Goal: Transaction & Acquisition: Purchase product/service

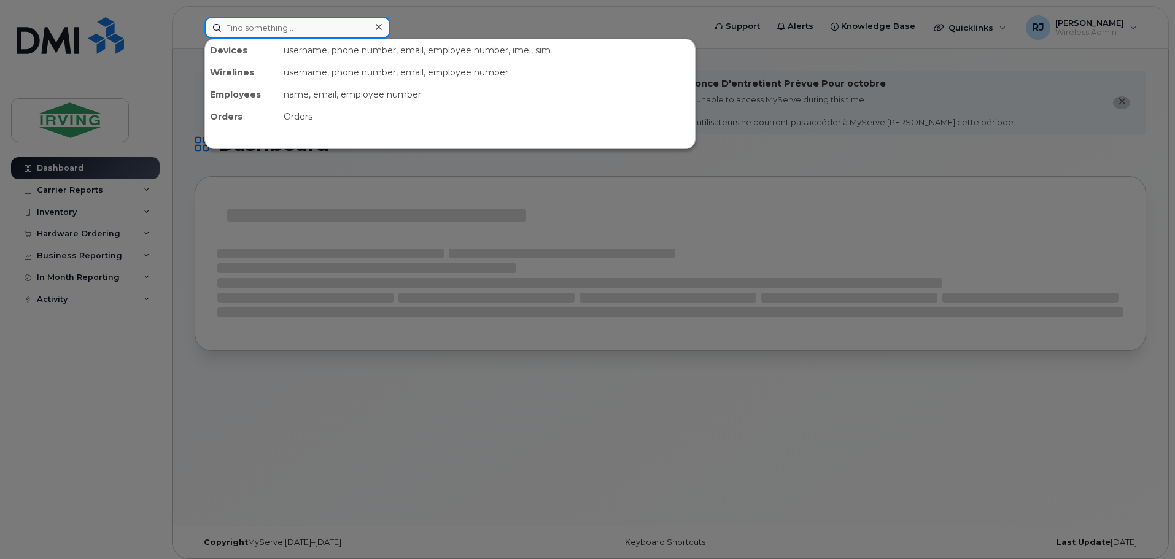
click at [255, 24] on input at bounding box center [297, 28] width 186 height 22
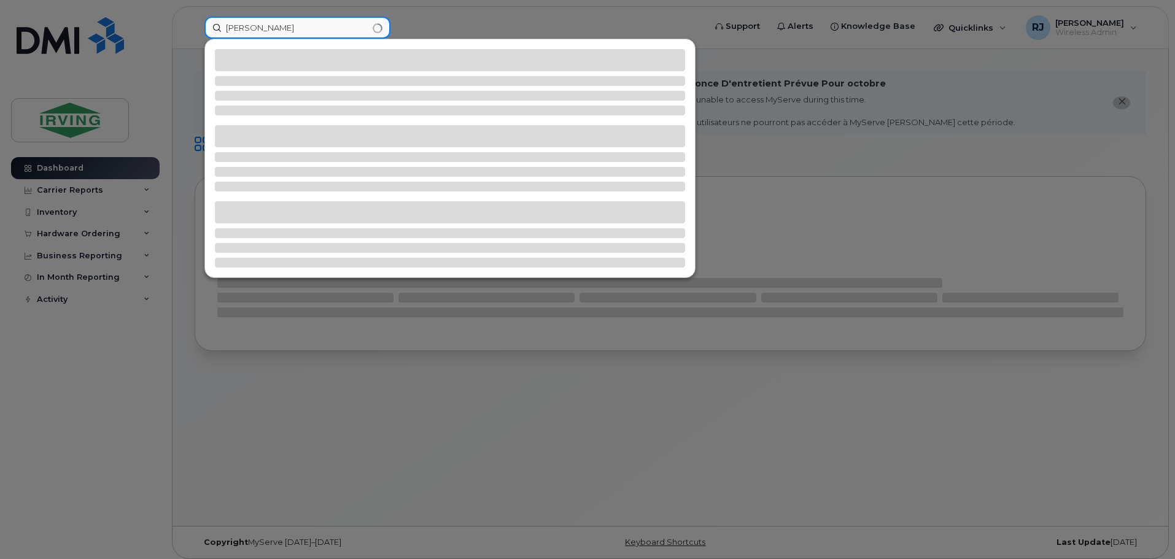
type input "steeves"
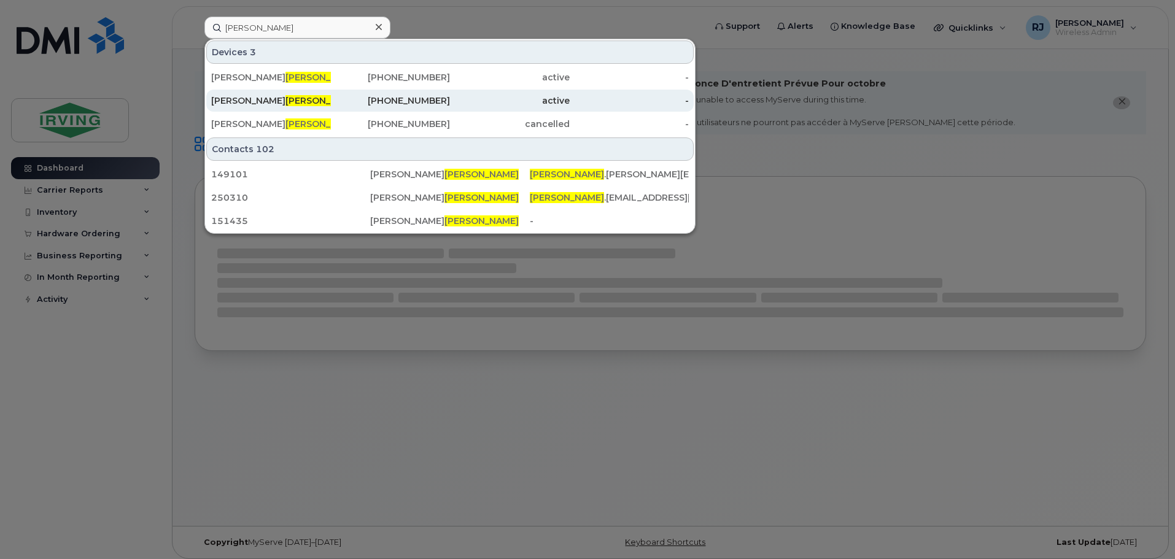
click at [286, 104] on span "Steeves" at bounding box center [323, 100] width 74 height 11
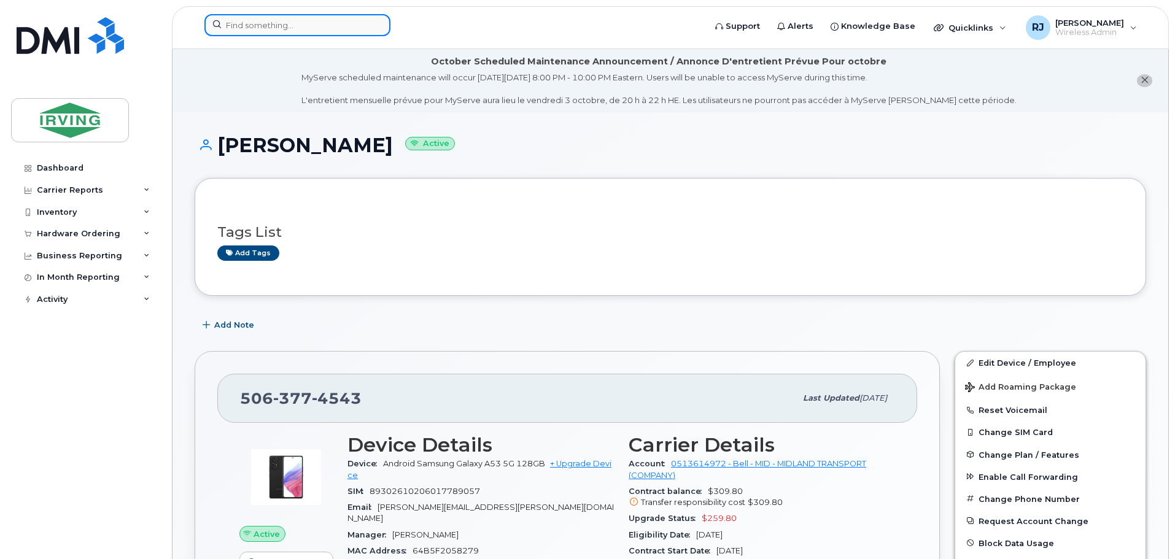
click at [301, 23] on input at bounding box center [297, 25] width 186 height 22
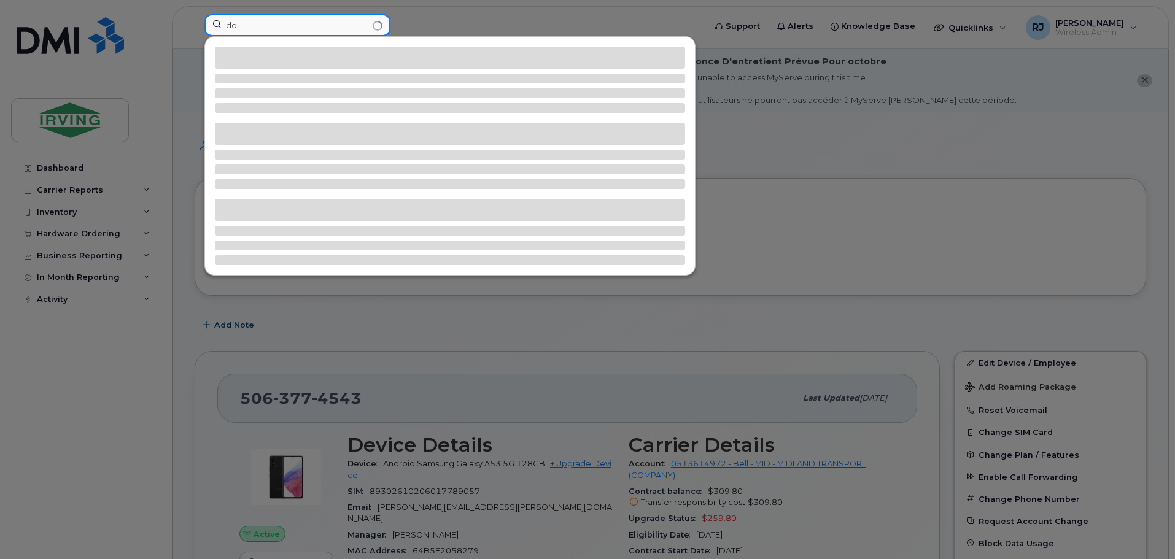
type input "d"
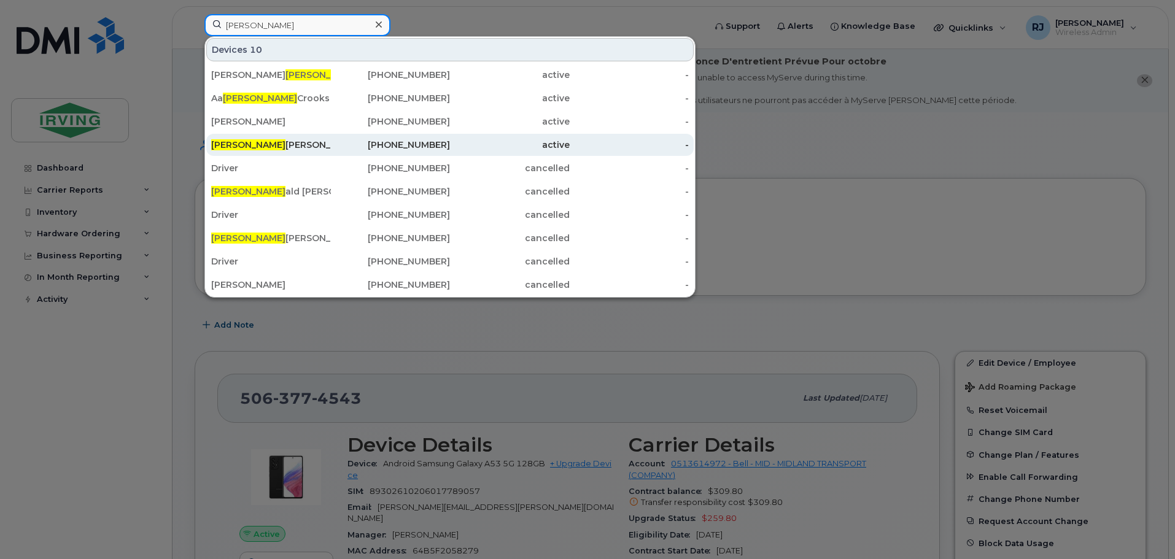
type input "ron"
click at [294, 144] on div "Ron Dalton" at bounding box center [271, 145] width 120 height 12
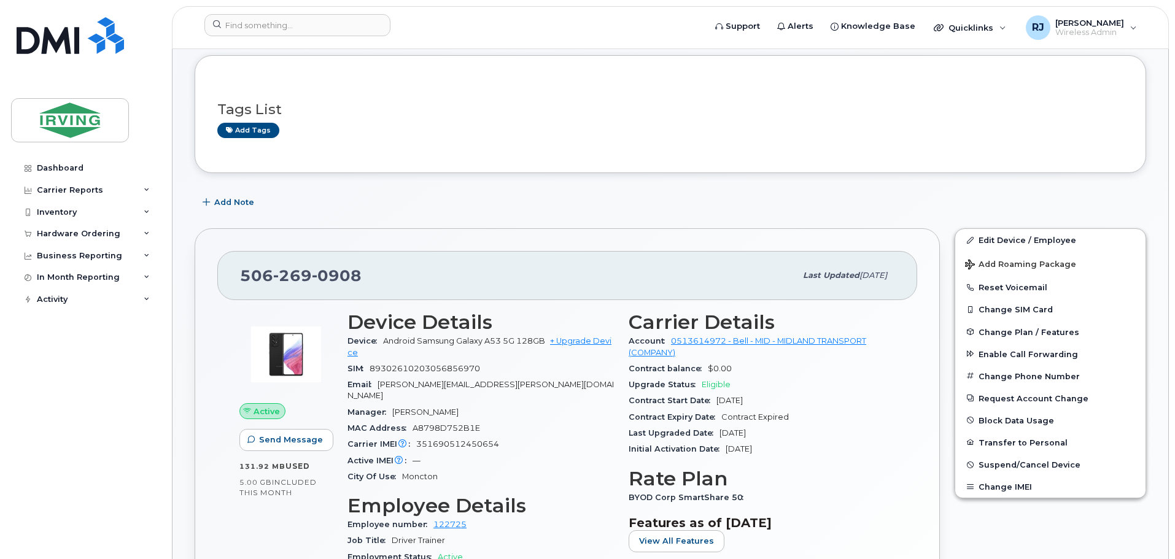
scroll to position [61, 0]
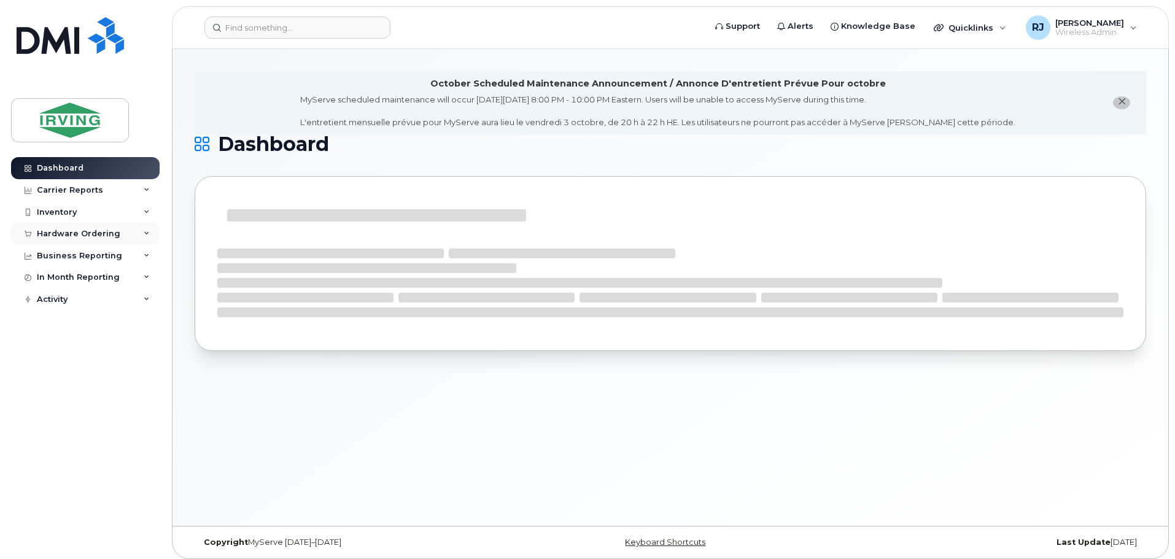
click at [107, 232] on div "Hardware Ordering" at bounding box center [79, 234] width 84 height 10
click at [97, 256] on link "Overview" at bounding box center [96, 256] width 127 height 23
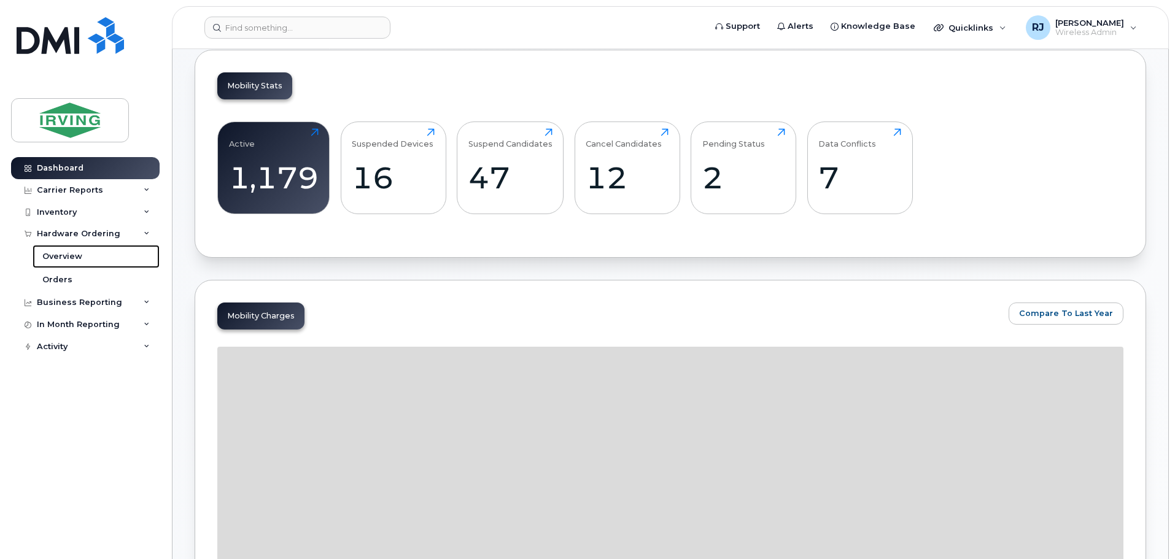
scroll to position [123, 0]
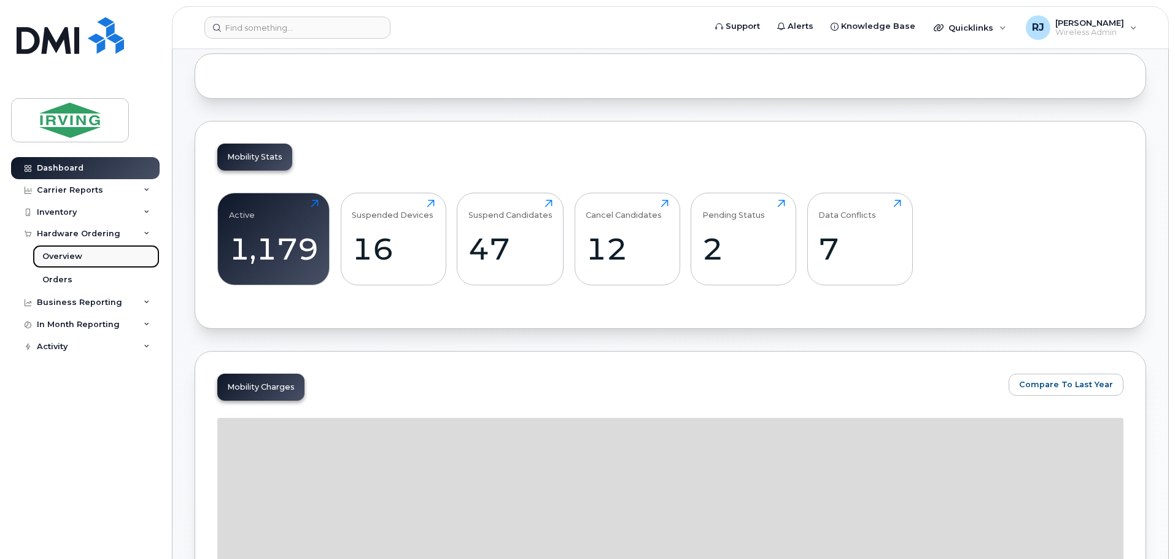
click at [69, 254] on div "Overview" at bounding box center [62, 256] width 40 height 11
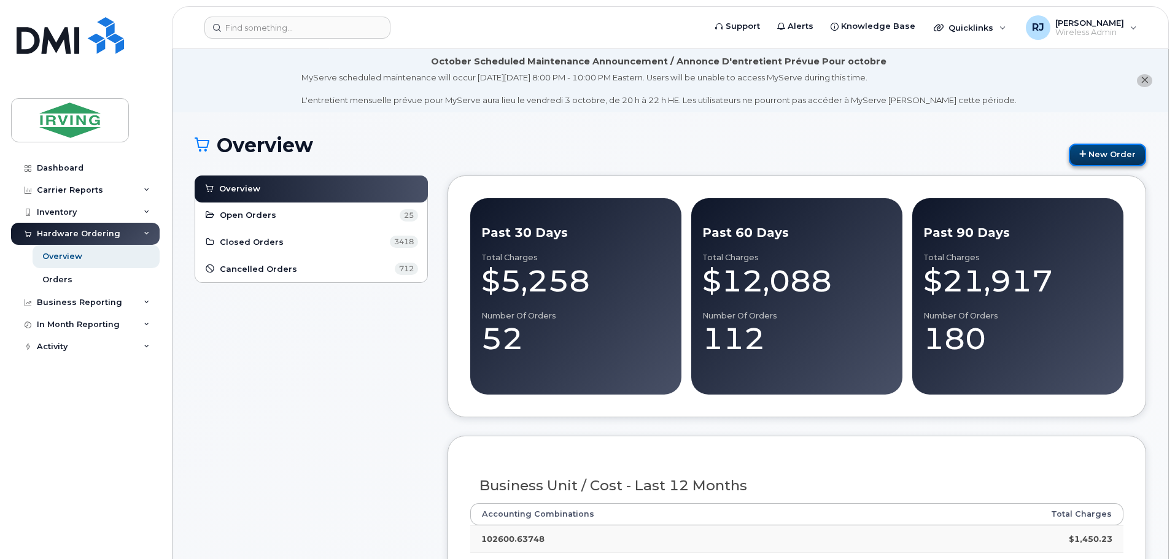
click at [1101, 160] on link "New Order" at bounding box center [1107, 155] width 77 height 23
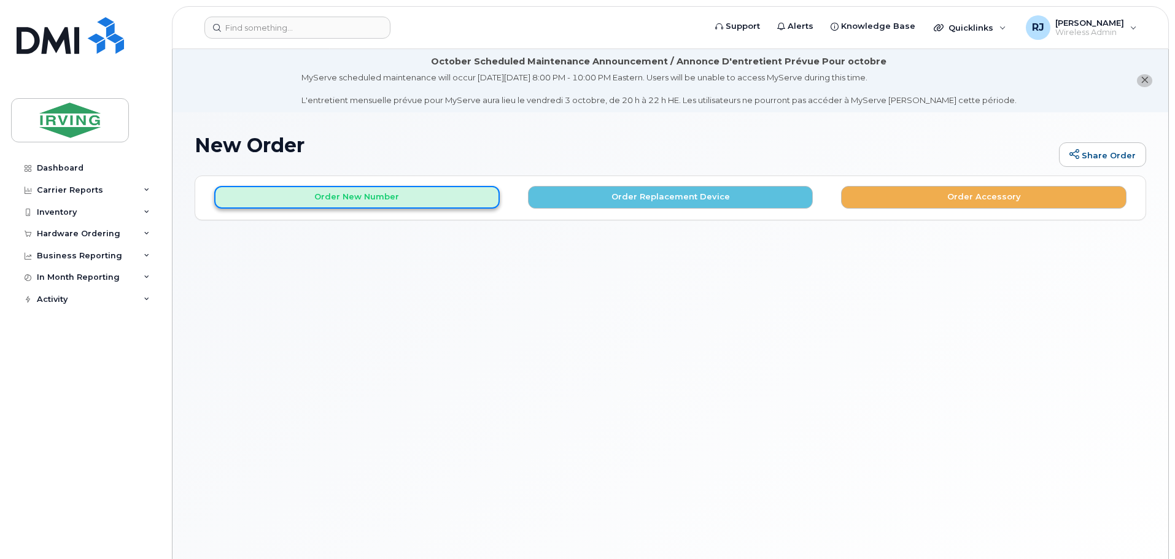
click at [412, 198] on button "Order New Number" at bounding box center [357, 197] width 286 height 23
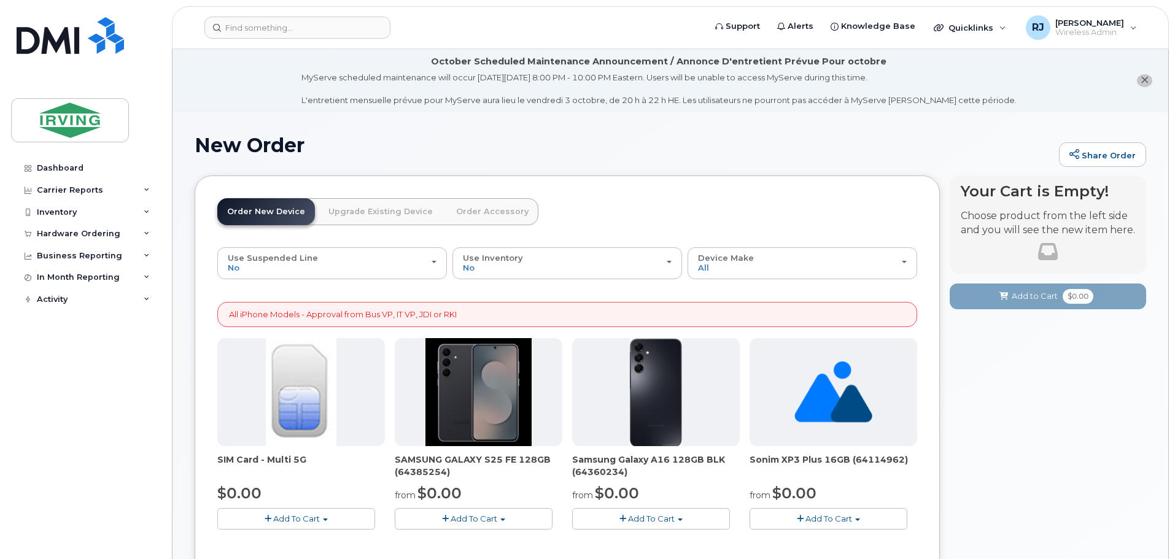
click at [494, 209] on link "Order Accessory" at bounding box center [492, 211] width 92 height 27
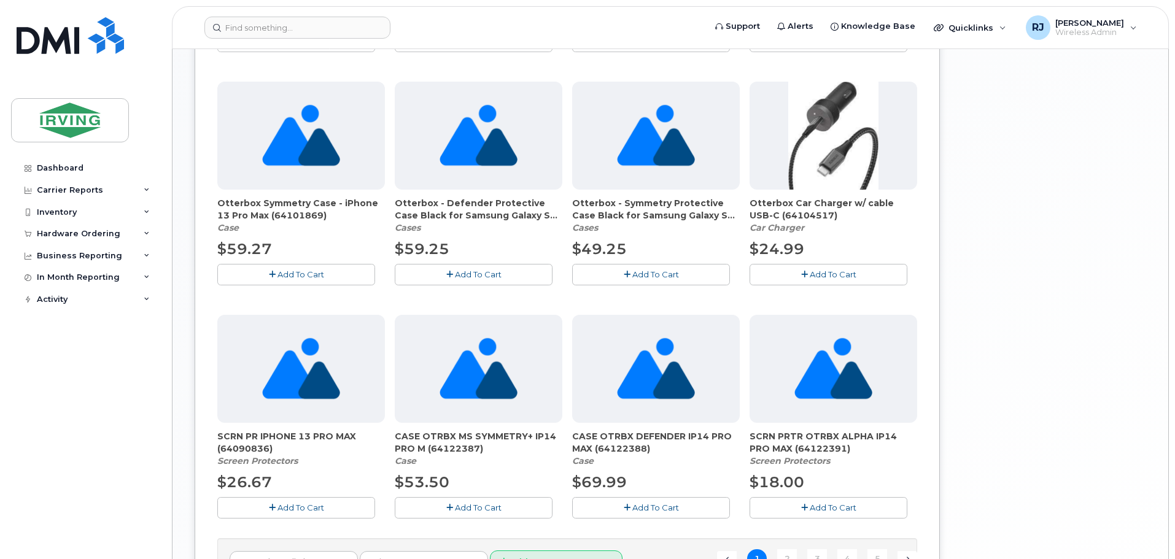
scroll to position [866, 0]
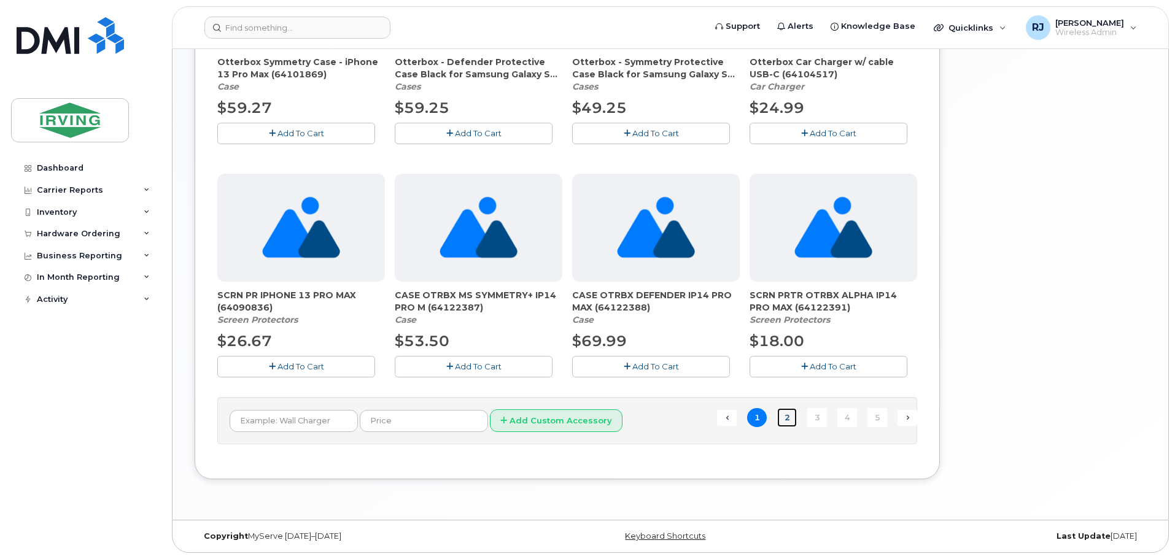
click at [787, 421] on link "2" at bounding box center [787, 417] width 20 height 19
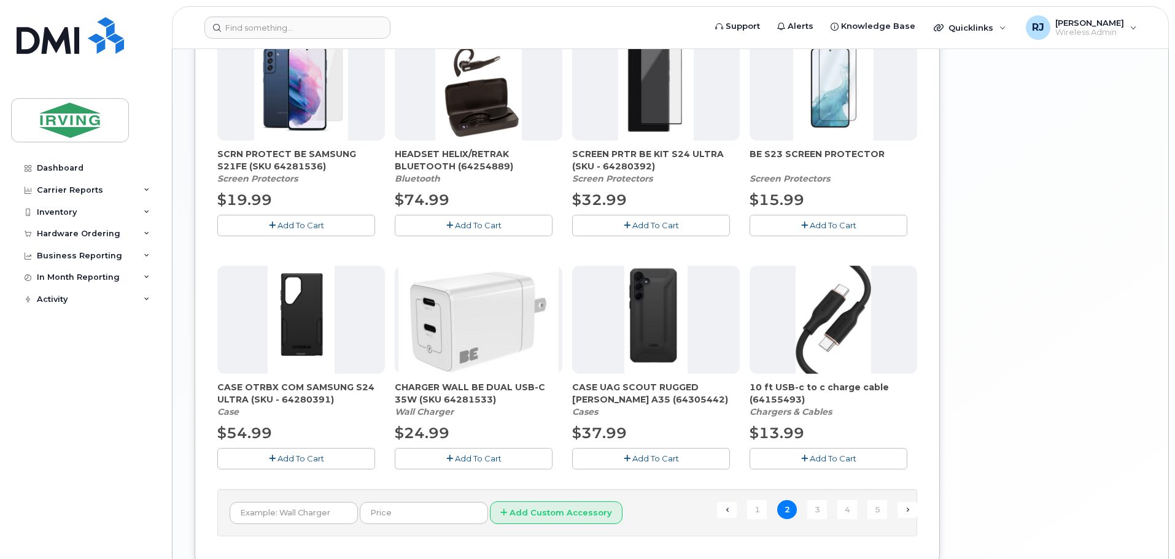
scroll to position [806, 0]
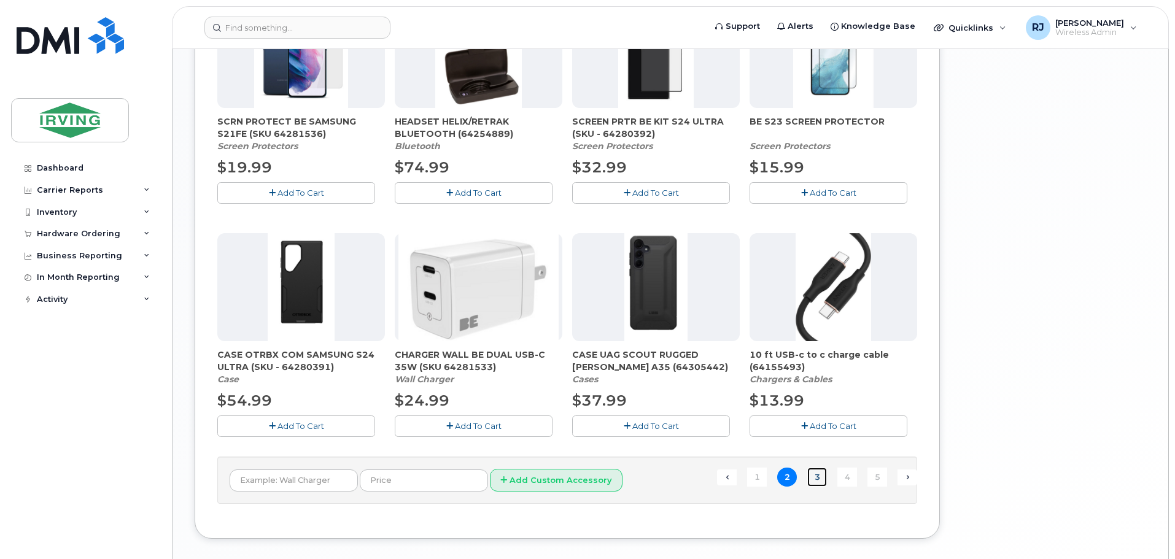
click at [820, 484] on link "3" at bounding box center [817, 477] width 20 height 19
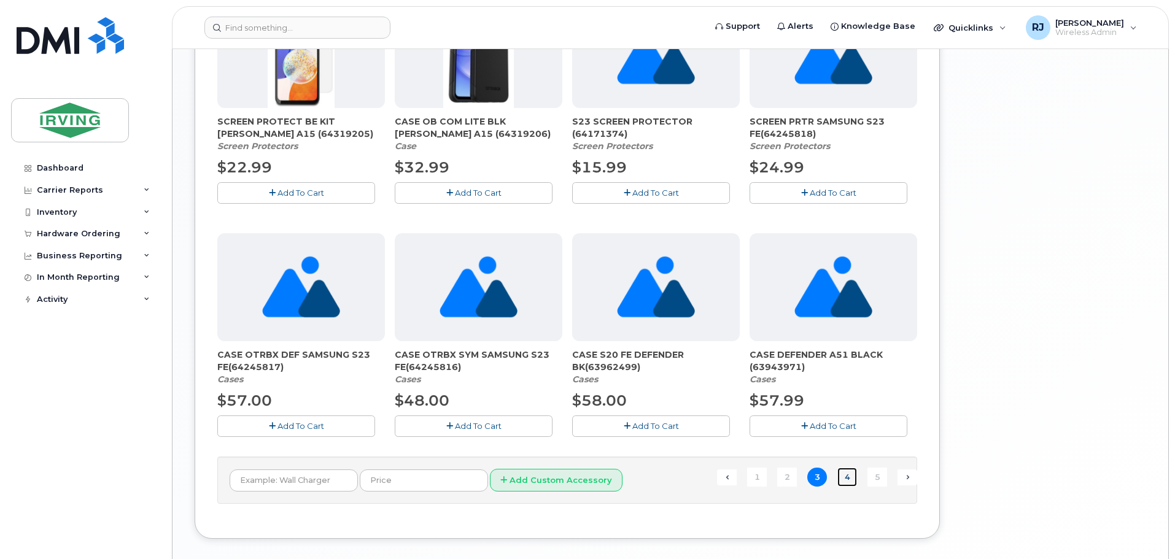
click at [847, 478] on link "4" at bounding box center [848, 477] width 20 height 19
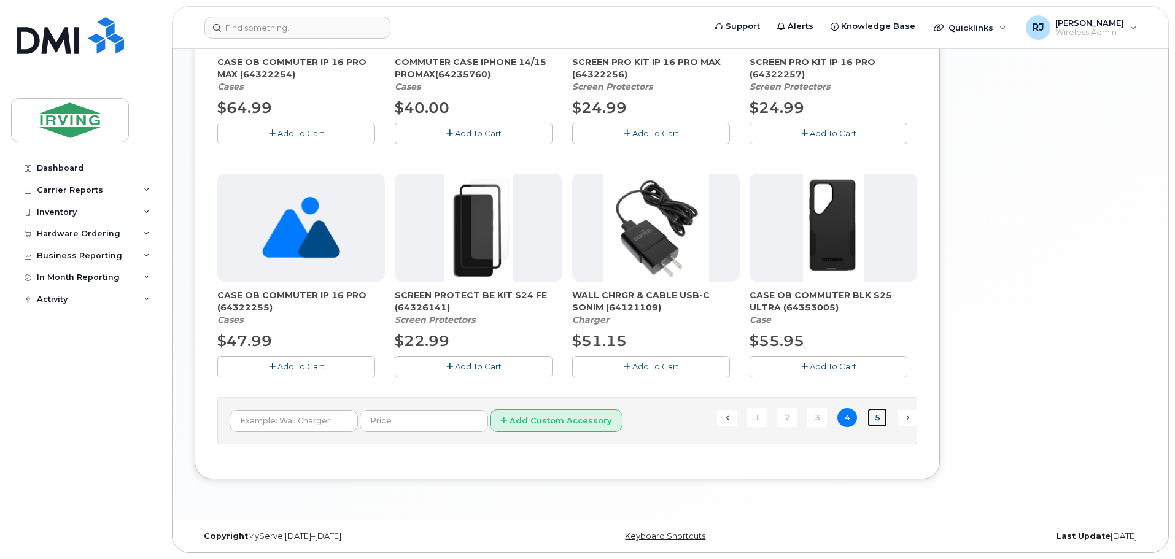
click at [878, 422] on link "5" at bounding box center [878, 417] width 20 height 19
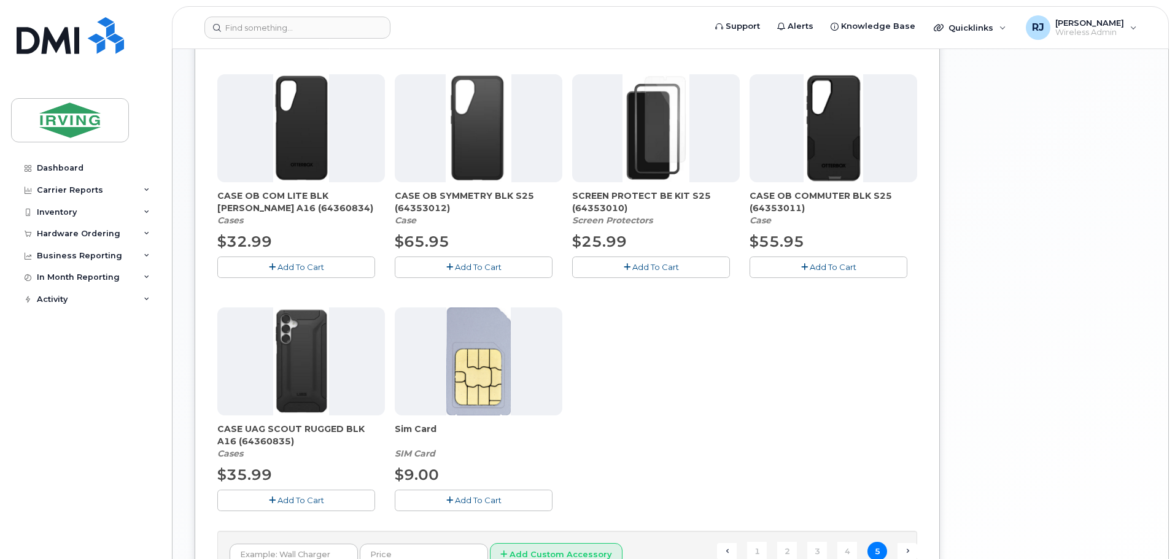
scroll to position [499, 0]
